Goal: Obtain resource: Obtain resource

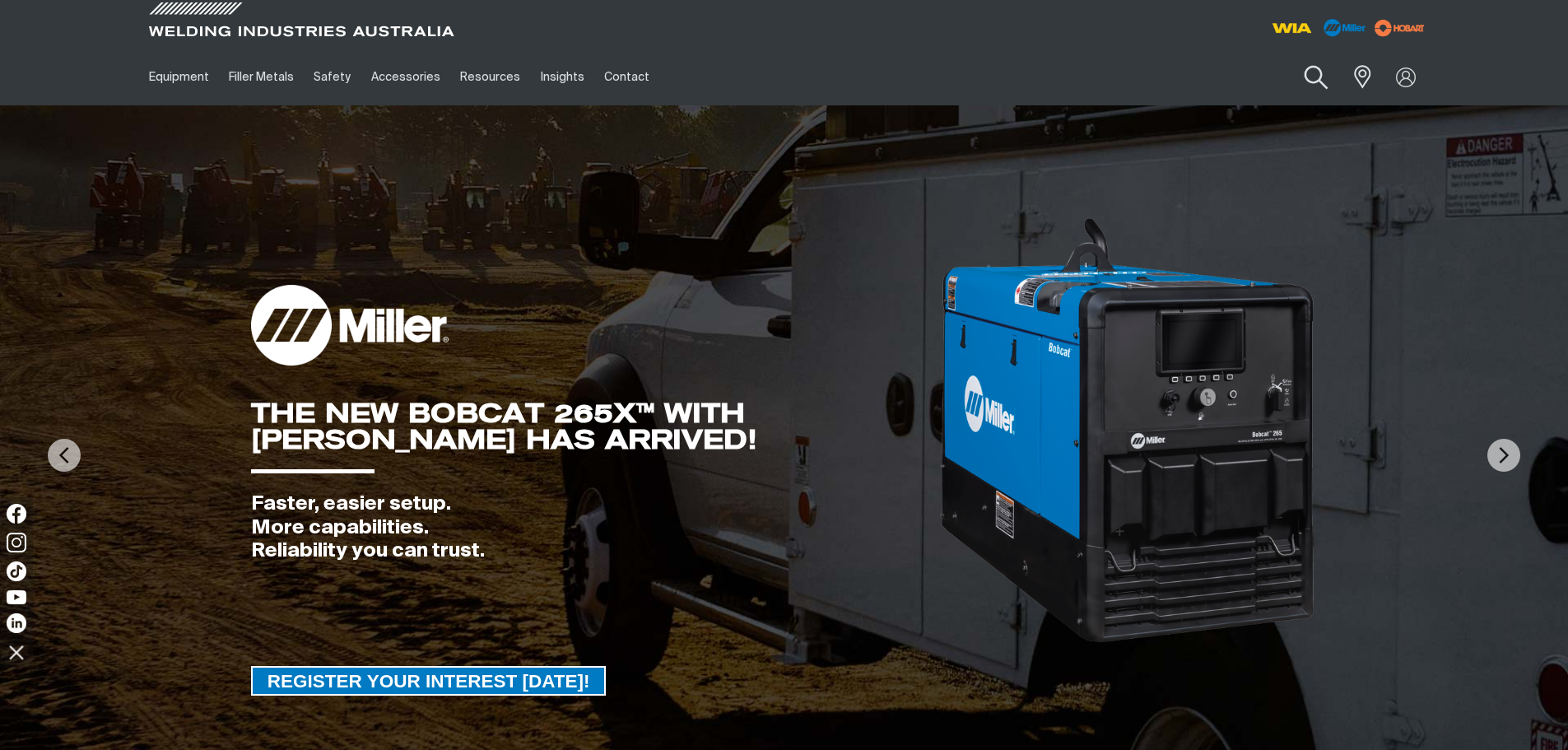
click at [1321, 75] on button "Search products" at bounding box center [1316, 77] width 67 height 47
click at [1147, 76] on input "Search" at bounding box center [1216, 76] width 253 height 37
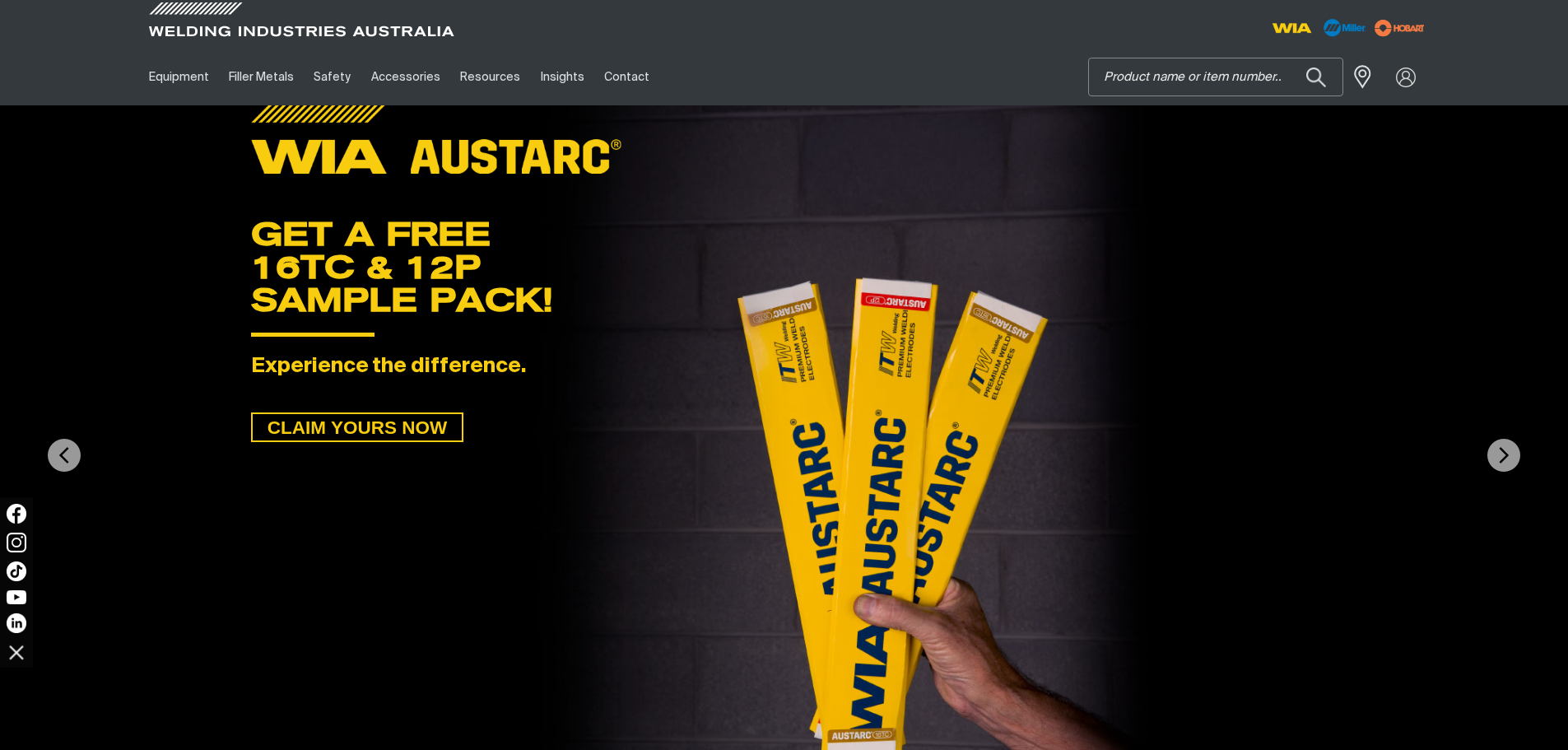
click at [1108, 73] on input "Search" at bounding box center [1216, 76] width 253 height 37
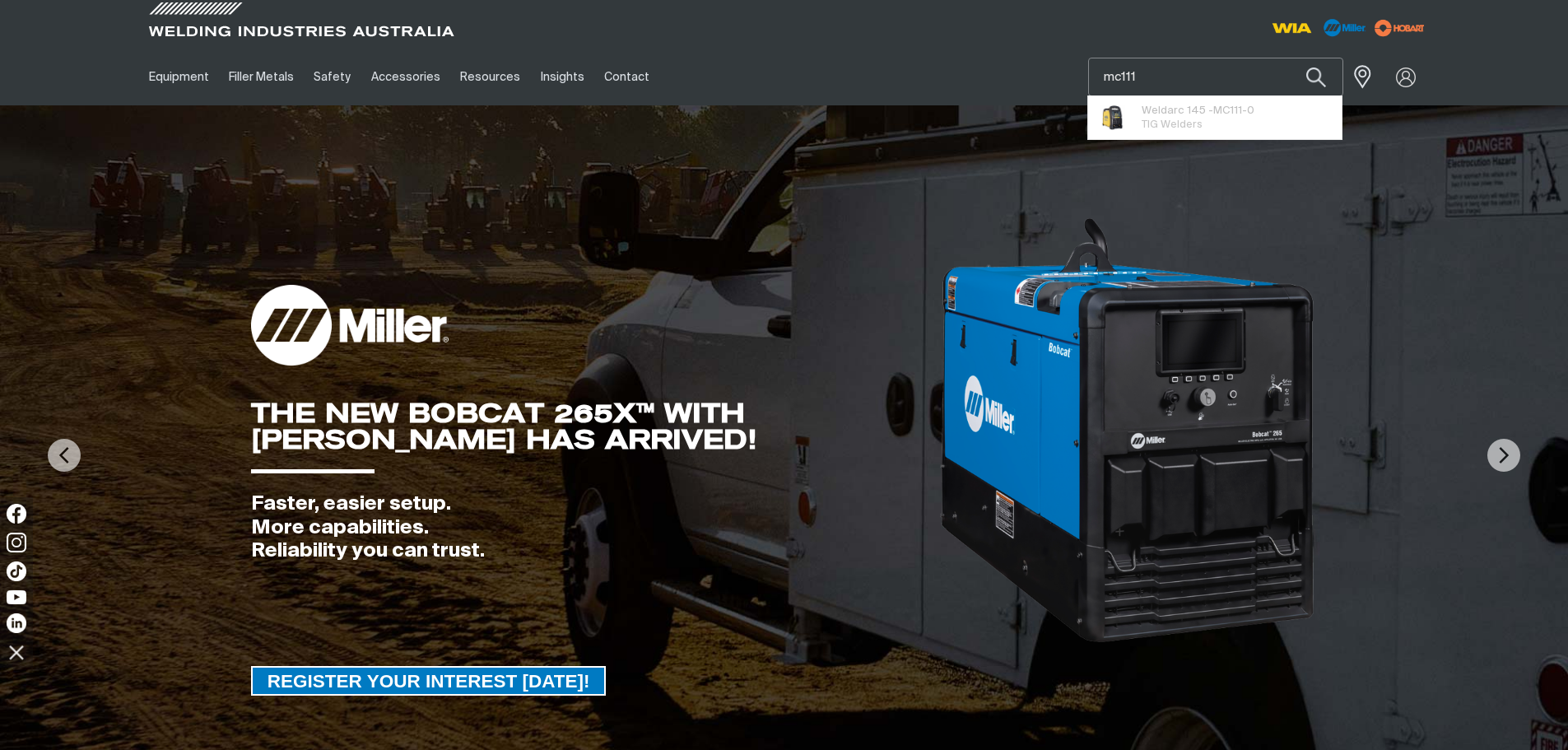
type input "mc111"
click at [1288, 58] on button "Search products" at bounding box center [1316, 77] width 56 height 39
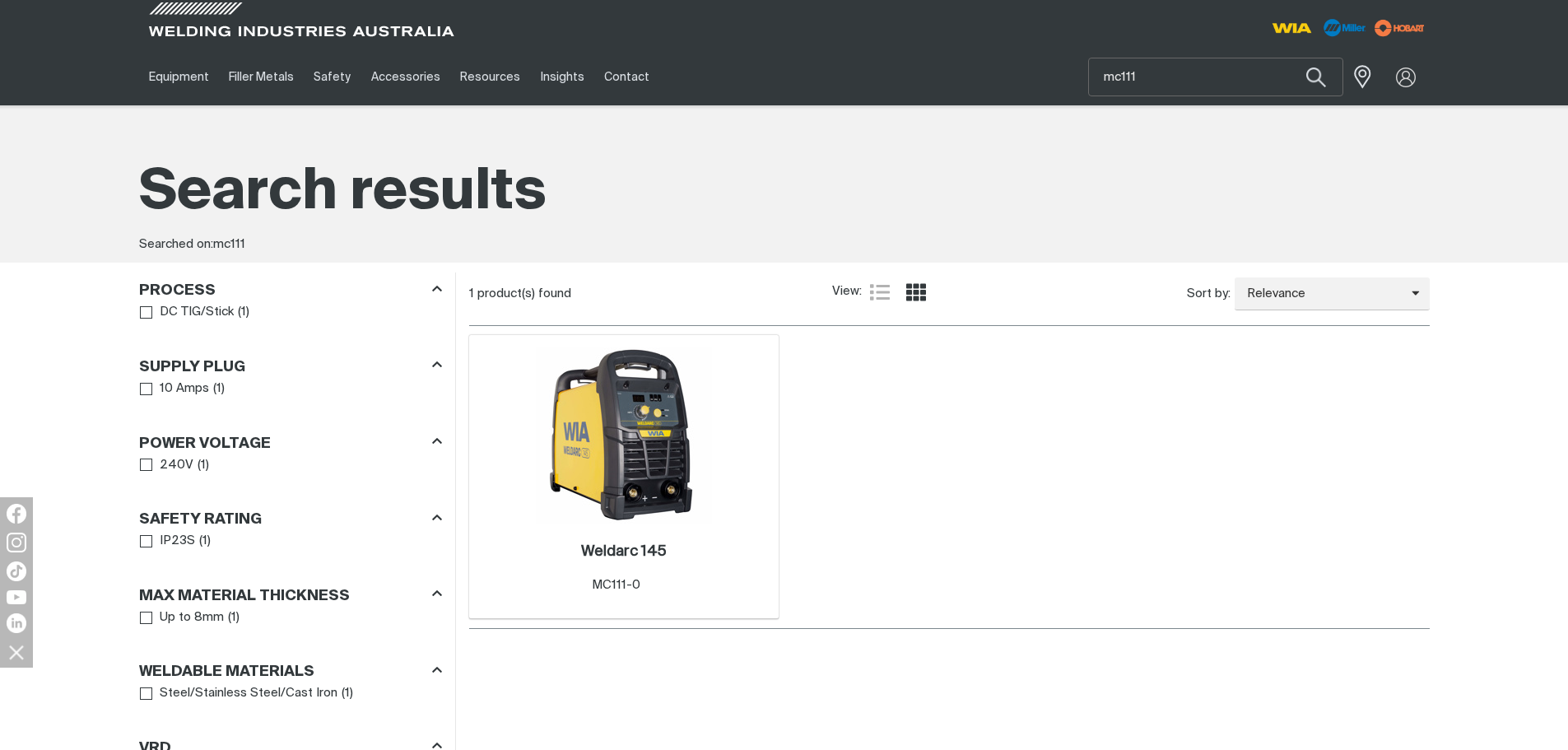
click at [676, 472] on img at bounding box center [623, 435] width 176 height 176
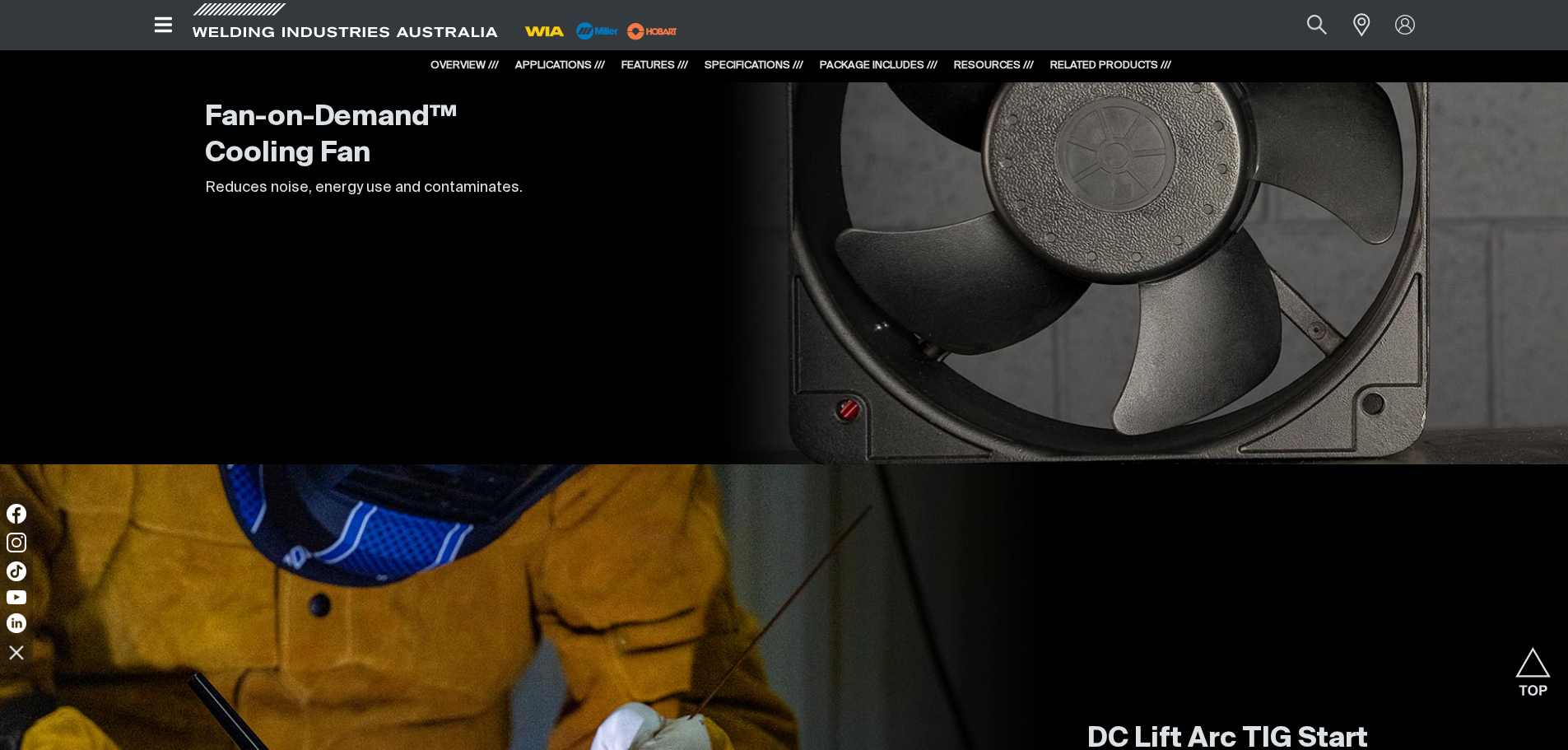
scroll to position [3459, 0]
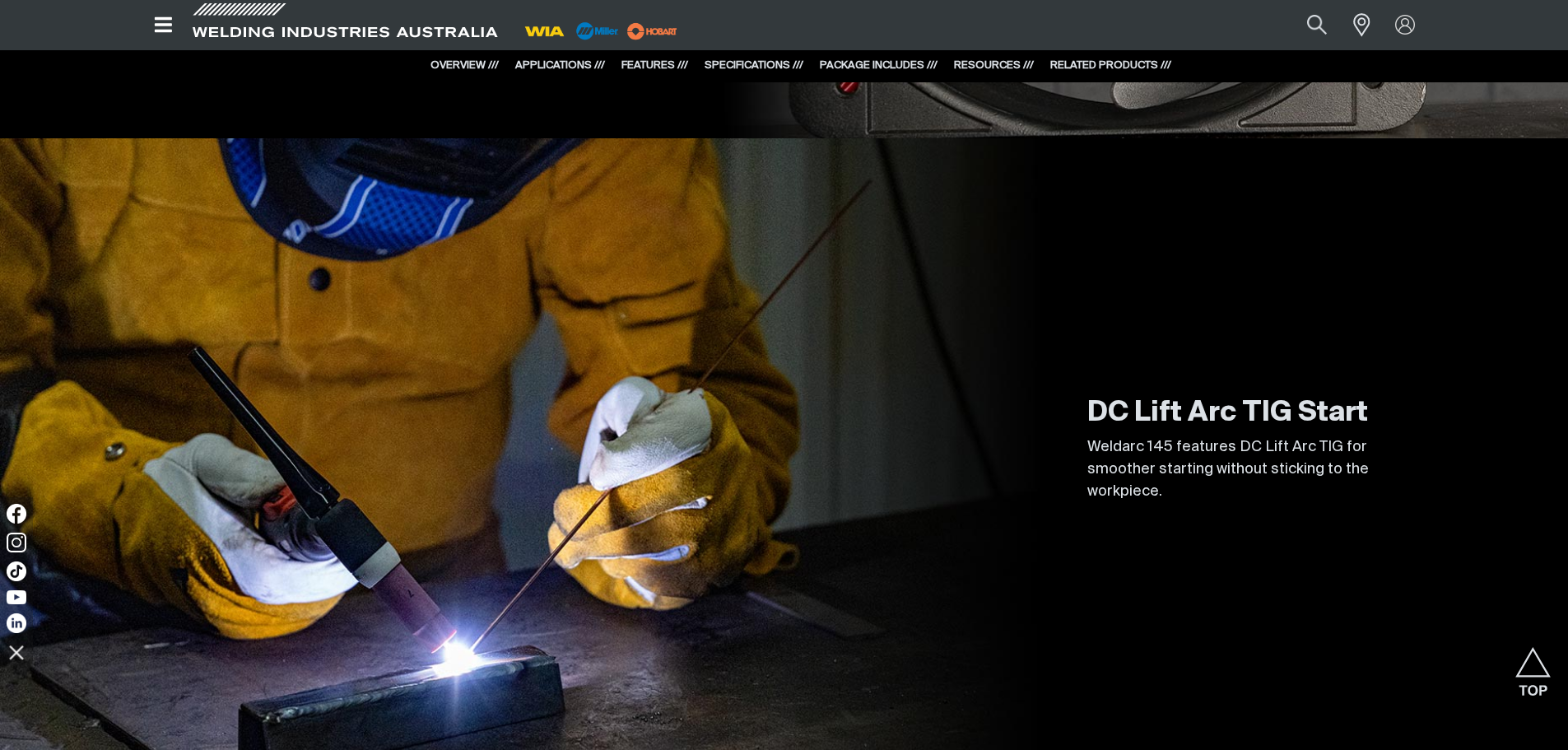
click at [985, 58] on div "RESOURCES ///" at bounding box center [994, 66] width 80 height 16
click at [980, 64] on link "RESOURCES ///" at bounding box center [994, 65] width 80 height 10
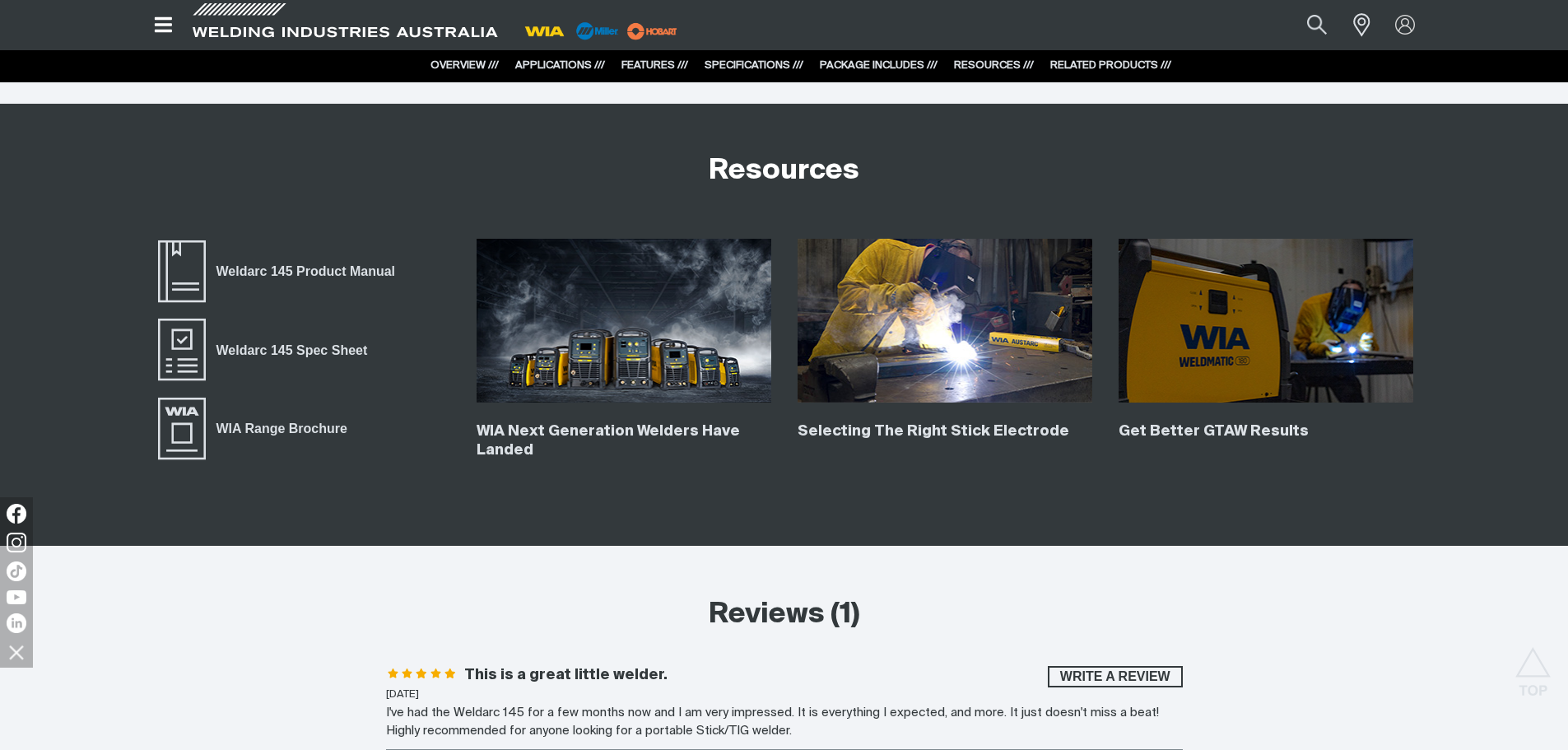
scroll to position [5957, 0]
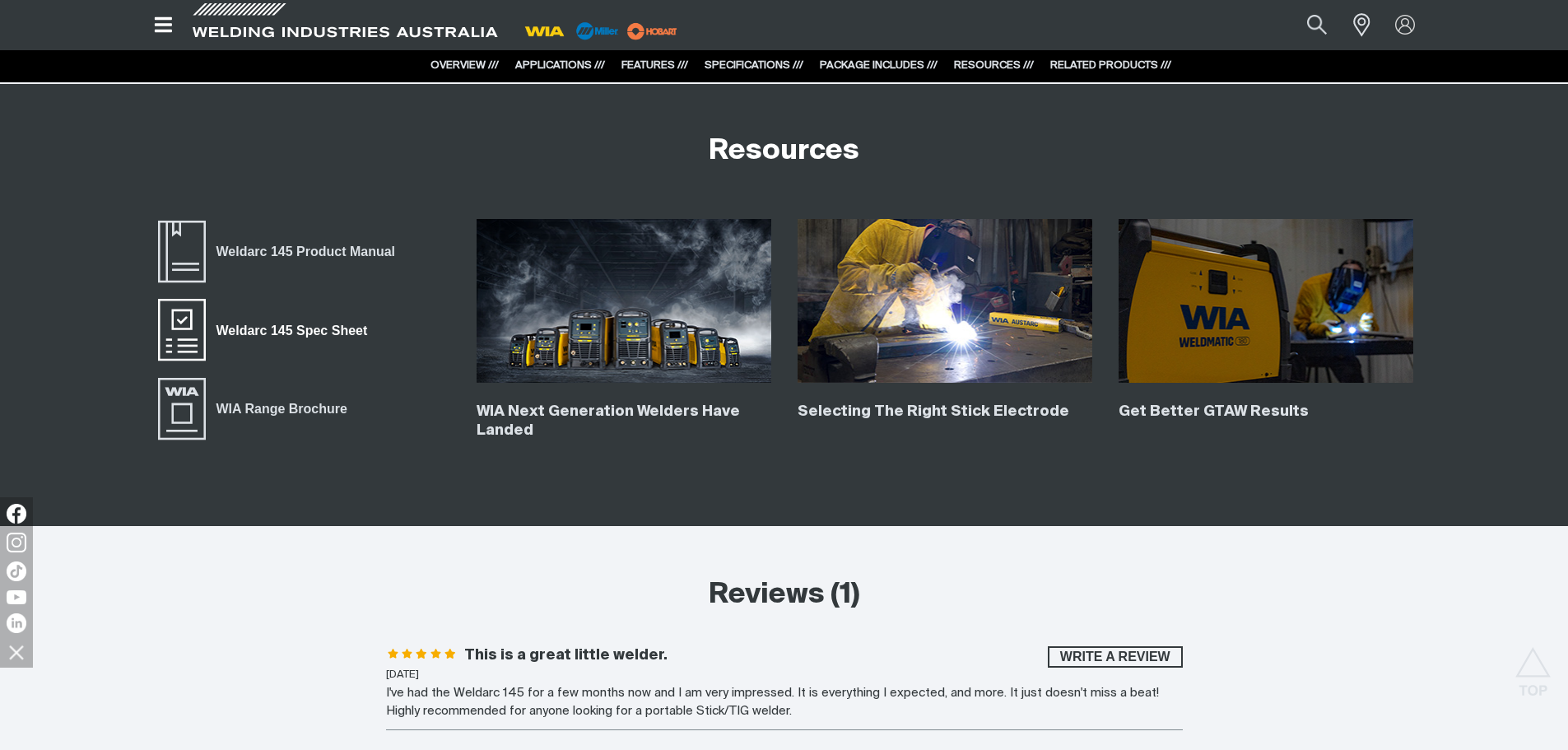
click at [283, 326] on span "Weldarc 145 Spec Sheet" at bounding box center [291, 331] width 172 height 21
